Goal: Task Accomplishment & Management: Use online tool/utility

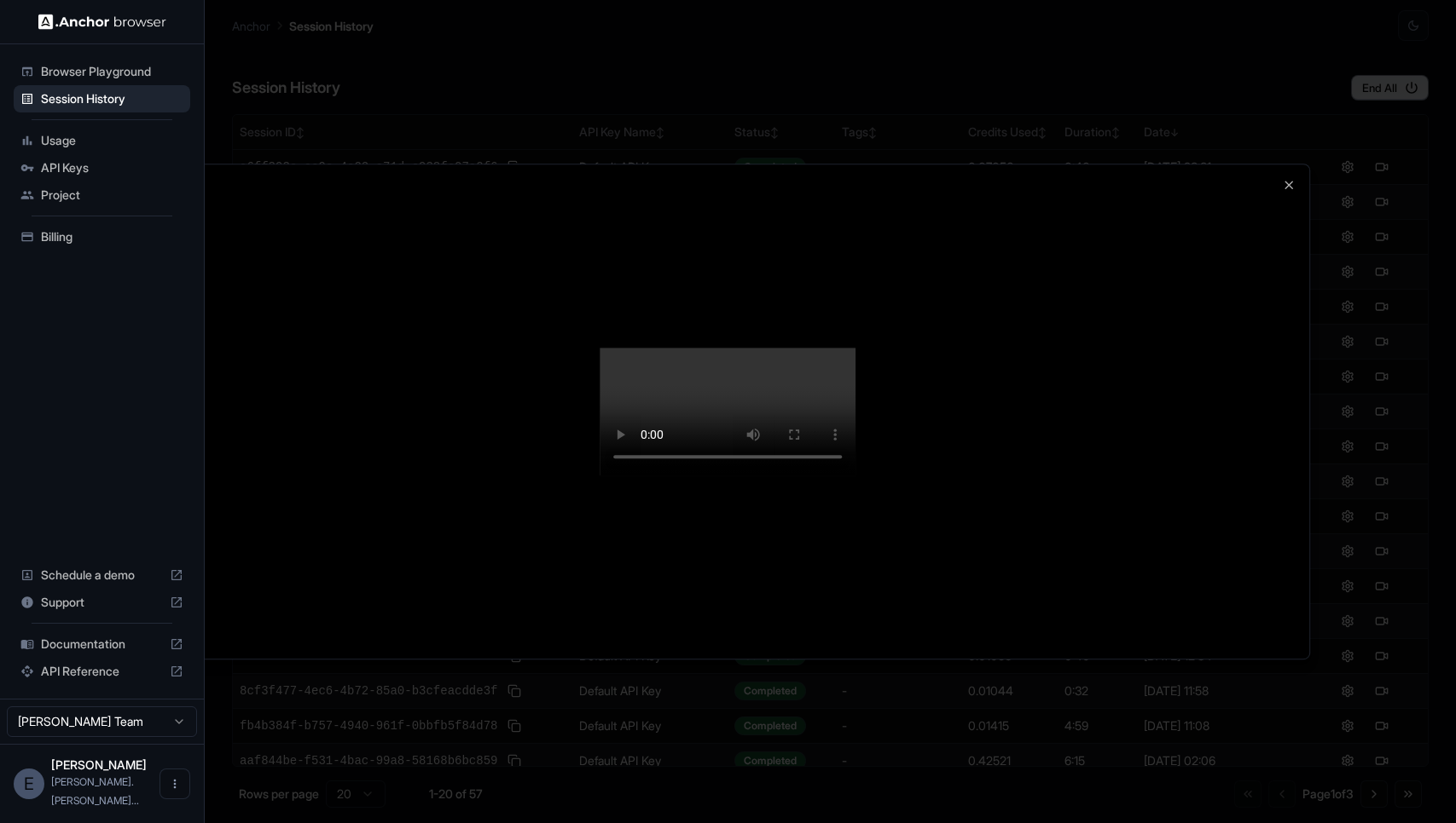
click at [1224, 36] on div at bounding box center [728, 412] width 1456 height 823
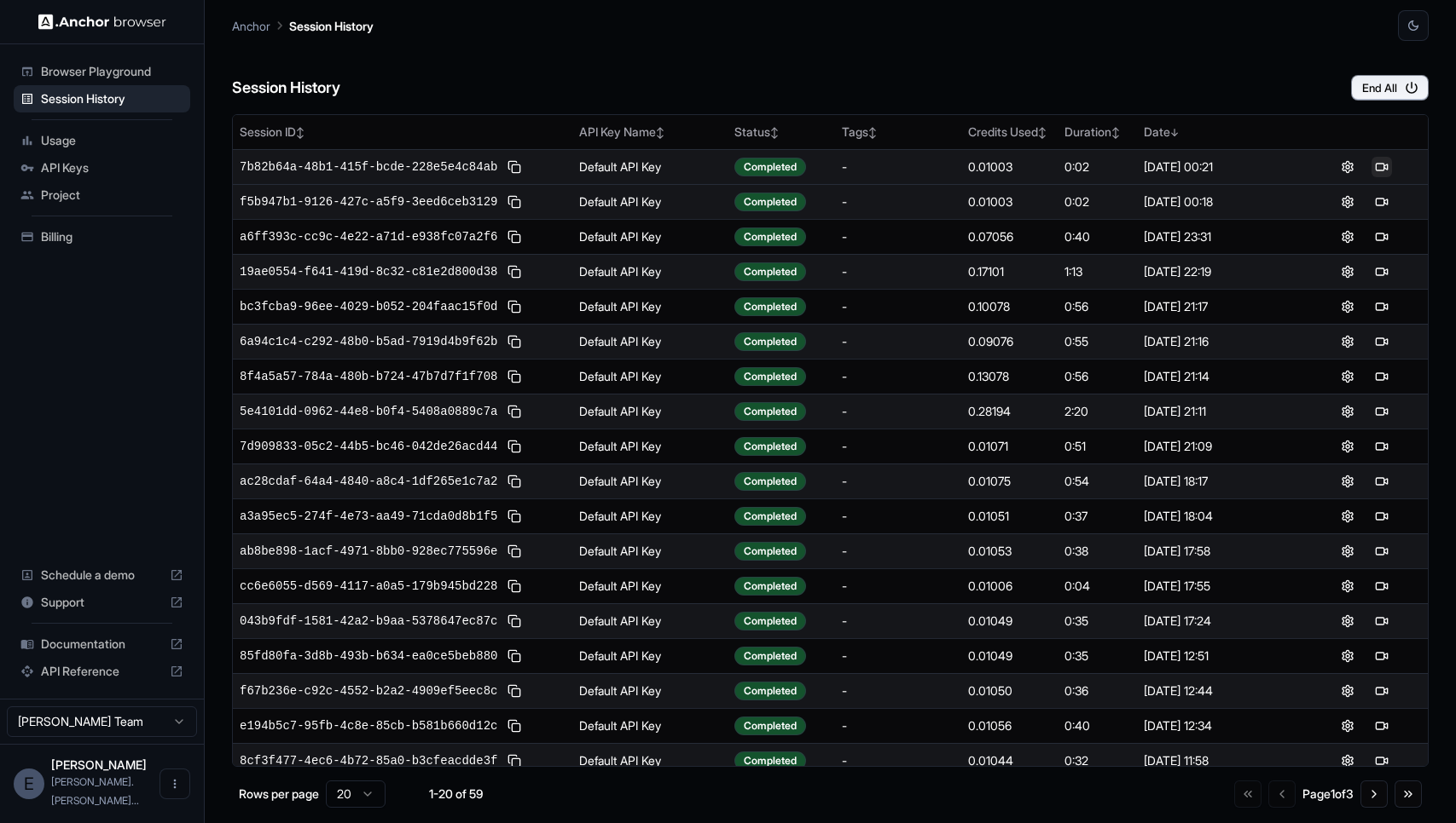
click at [1377, 165] on button at bounding box center [1382, 167] width 21 height 21
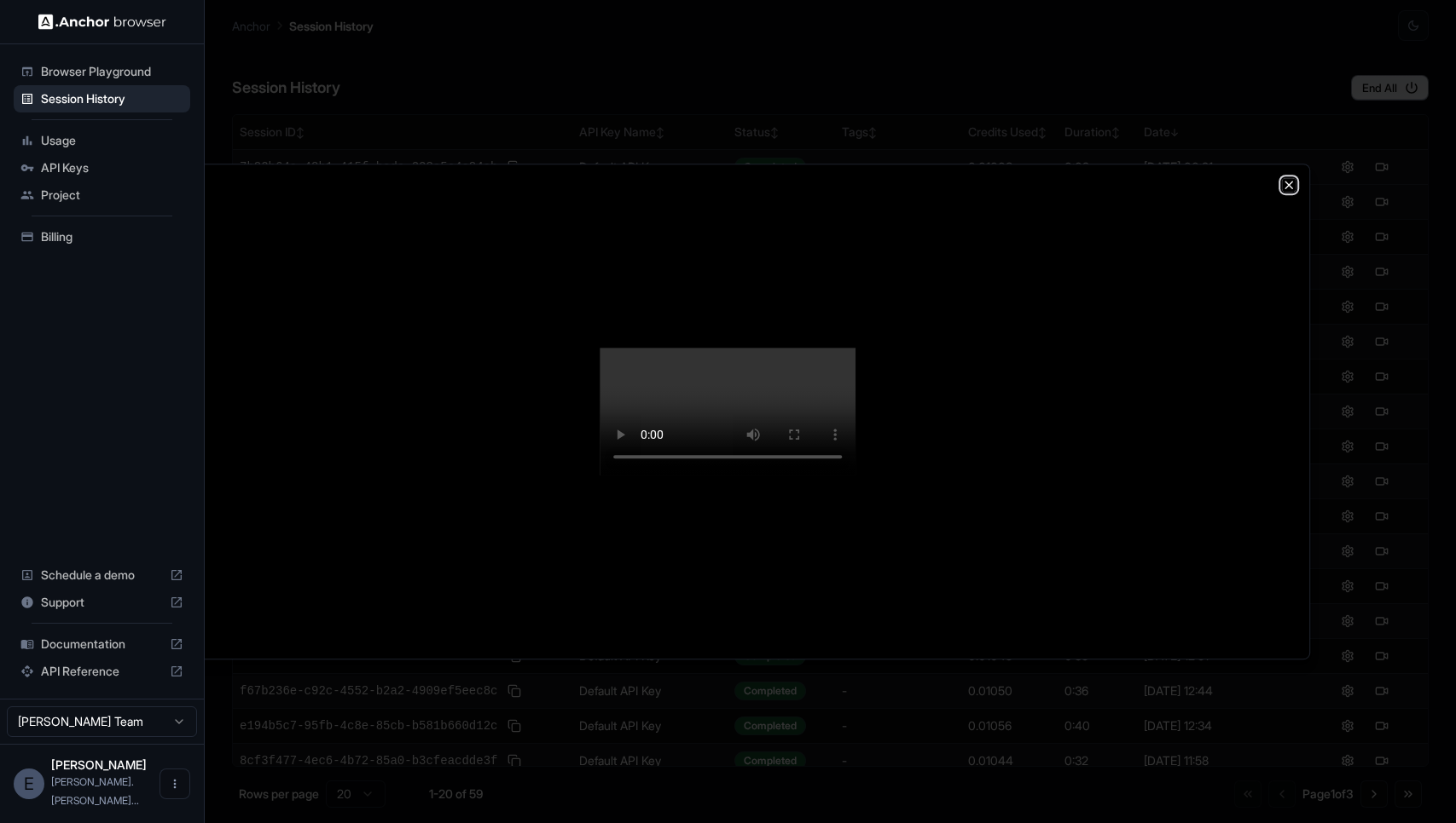
click at [1282, 186] on icon "button" at bounding box center [1289, 185] width 14 height 14
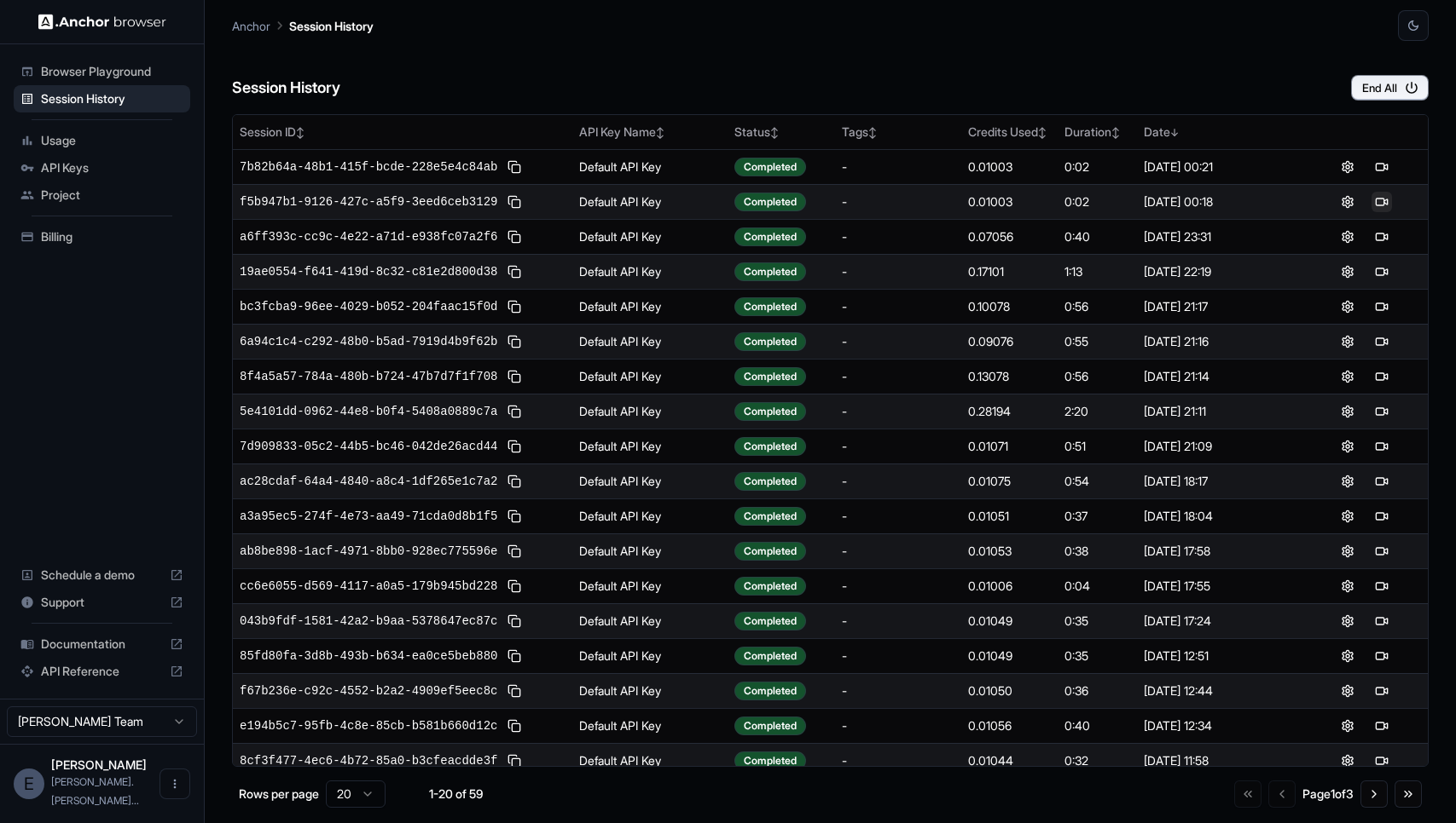
click at [1380, 197] on button at bounding box center [1382, 202] width 21 height 21
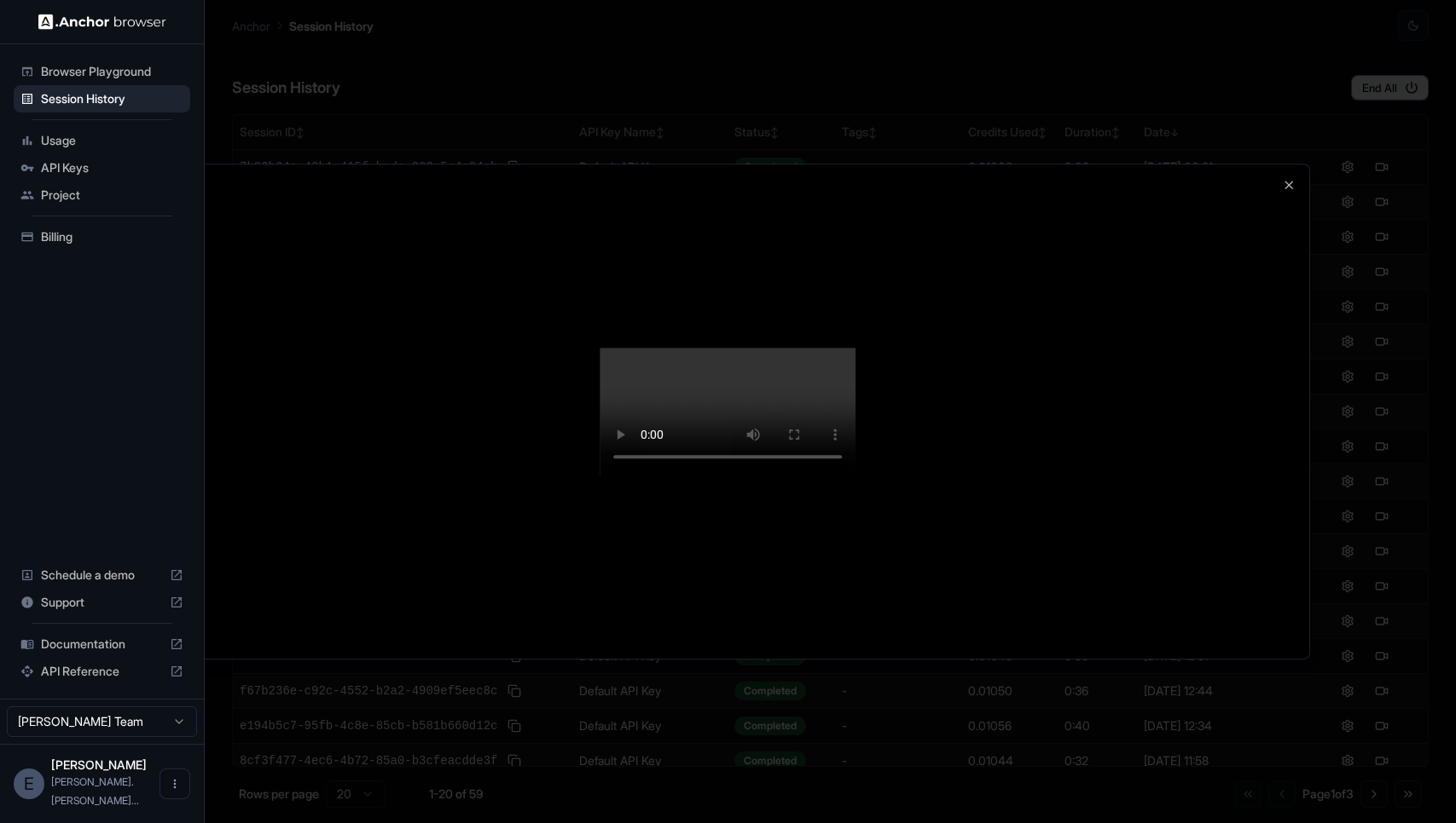
click at [963, 107] on div at bounding box center [728, 412] width 1456 height 823
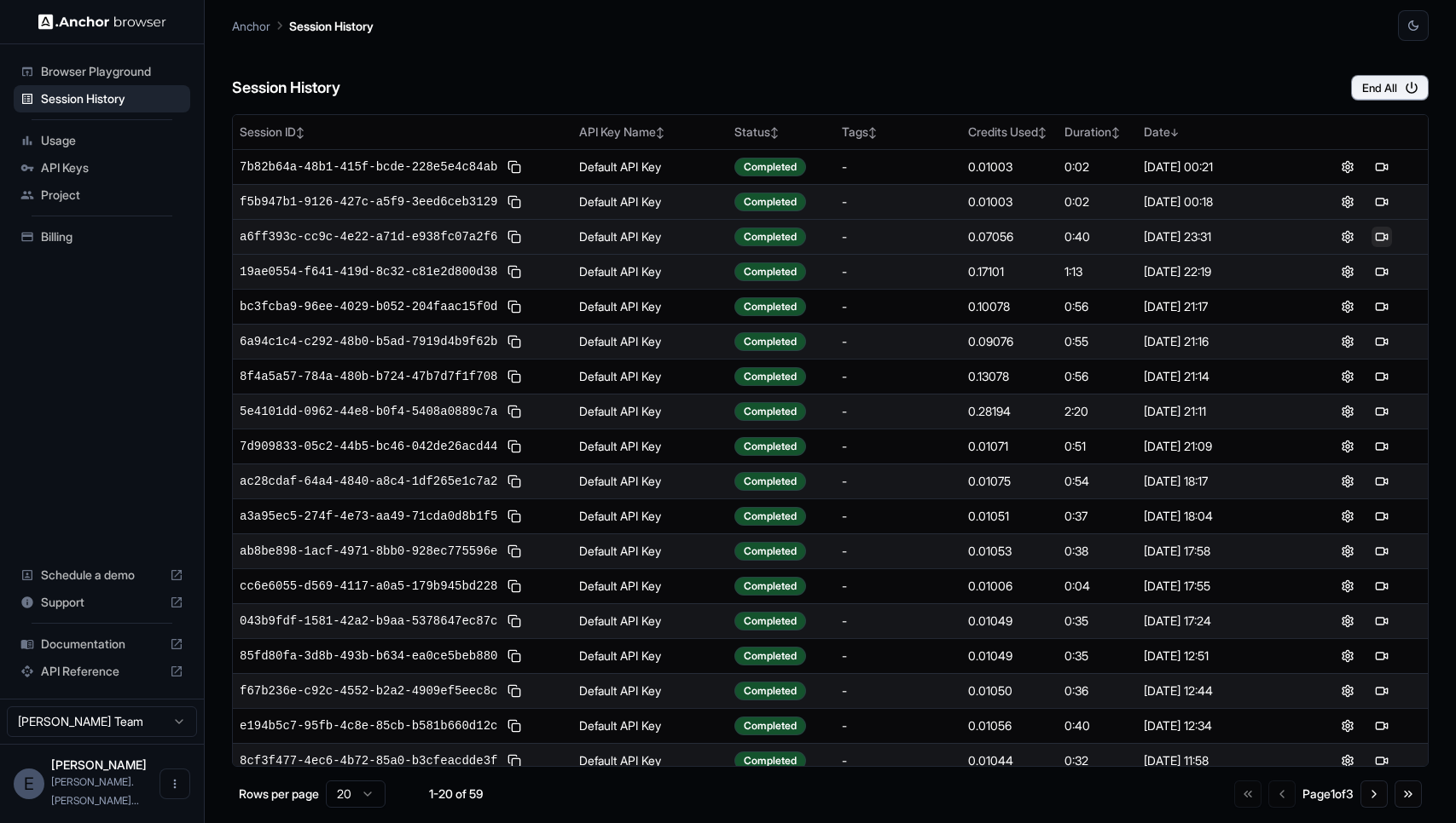
click at [1378, 236] on button at bounding box center [1382, 237] width 21 height 21
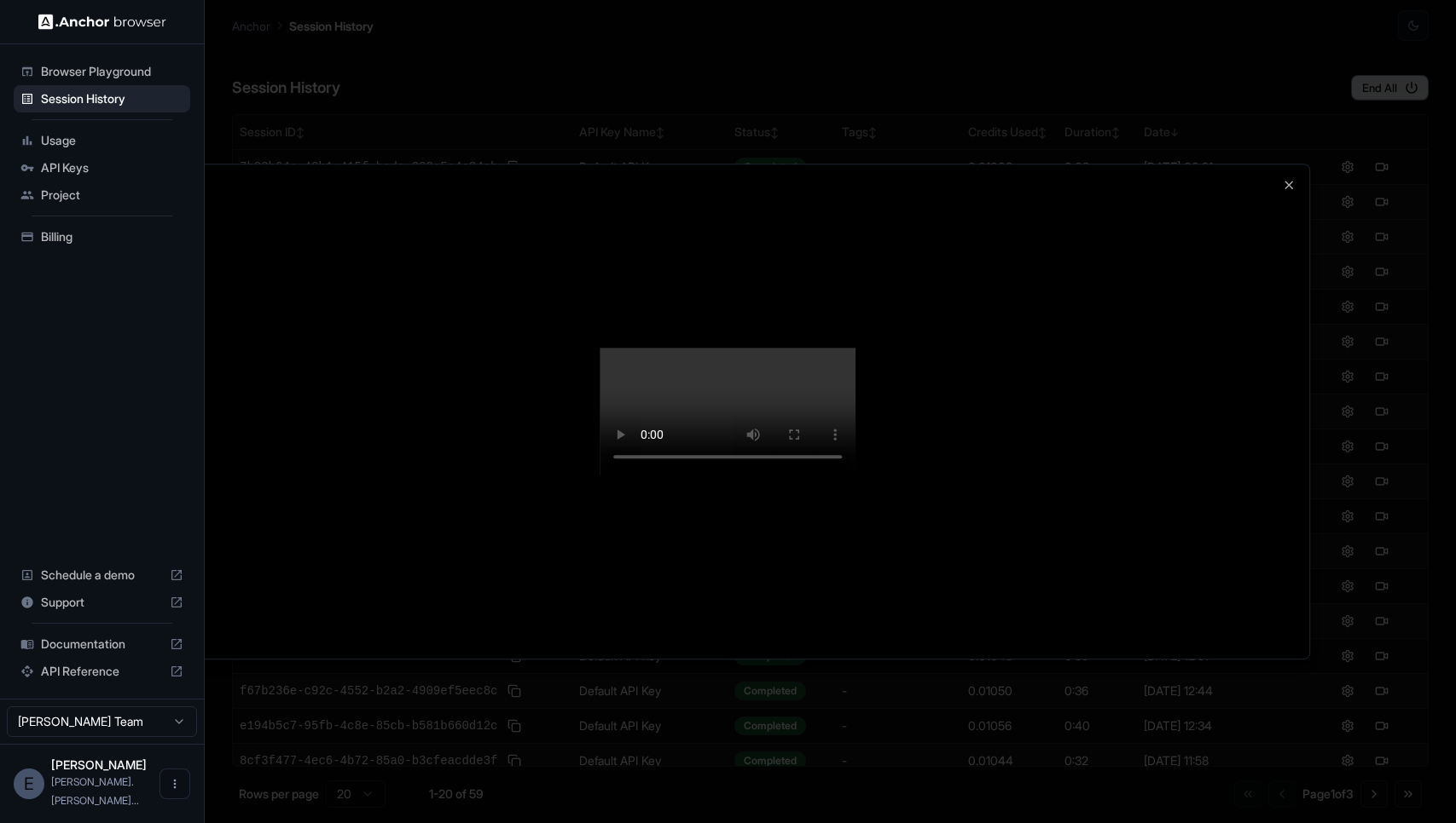
click at [1260, 238] on div at bounding box center [728, 412] width 1163 height 494
click at [1290, 179] on icon "button" at bounding box center [1289, 185] width 14 height 14
